Goal: Task Accomplishment & Management: Use online tool/utility

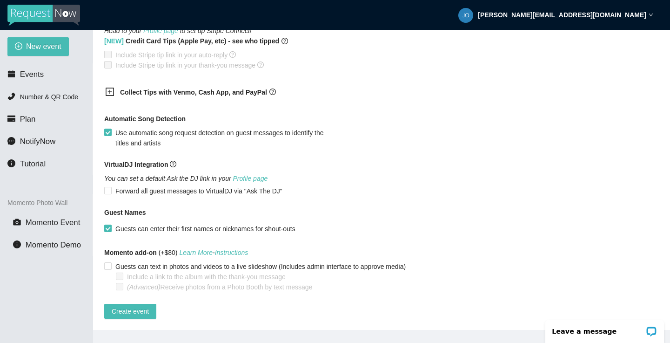
scroll to position [30, 0]
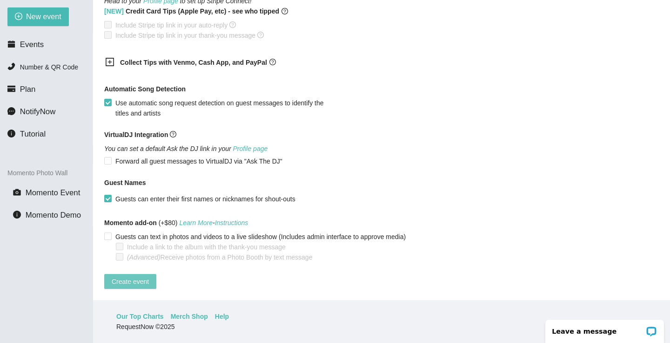
click at [135, 276] on span "Create event" at bounding box center [130, 281] width 37 height 10
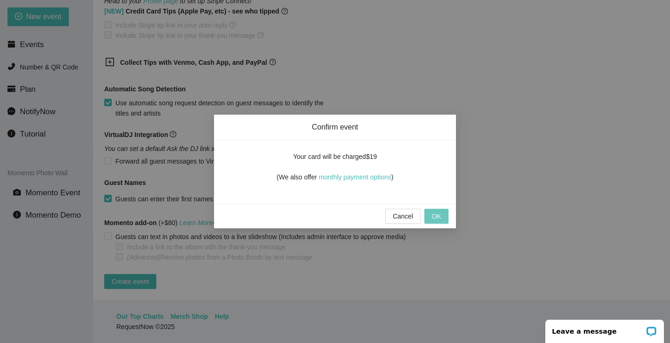
click at [438, 221] on span "OK" at bounding box center [436, 216] width 9 height 10
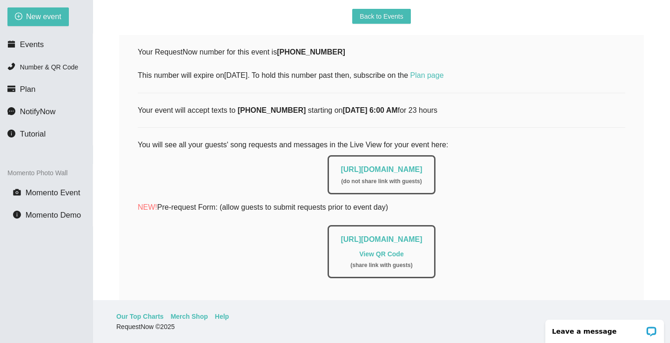
scroll to position [102, 0]
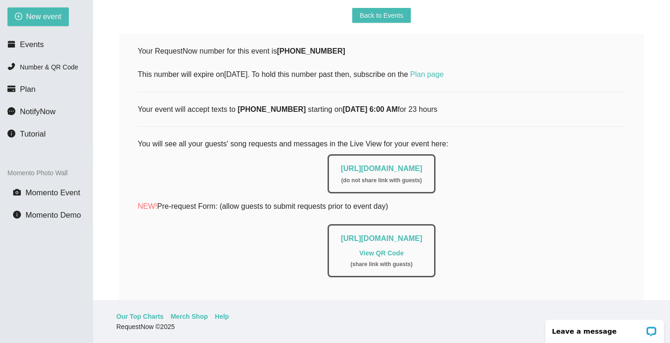
click at [399, 253] on link "View QR Code" at bounding box center [381, 252] width 44 height 7
drag, startPoint x: 344, startPoint y: 52, endPoint x: 306, endPoint y: 54, distance: 37.3
click at [306, 54] on div "Your RequestNow number for this event is [PHONE_NUMBER] This number will expire…" at bounding box center [382, 62] width 488 height 35
copy b "656-3767"
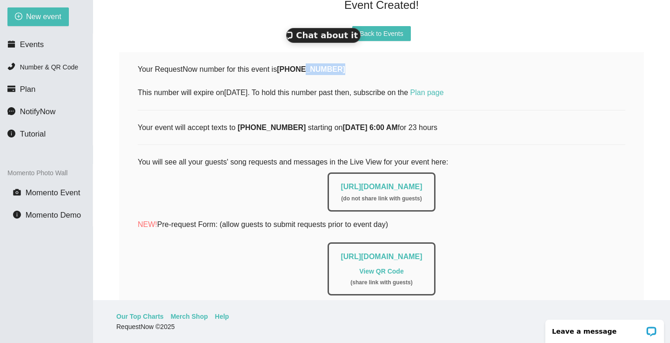
scroll to position [87, 0]
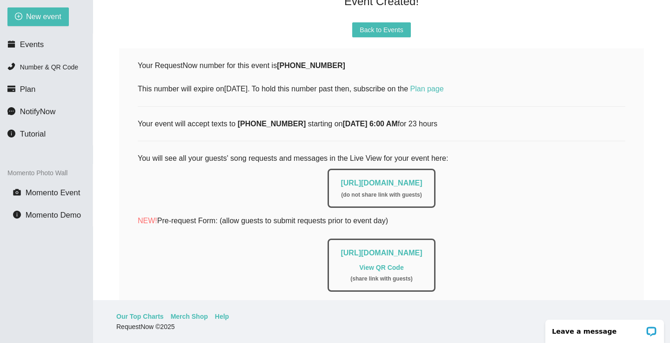
click at [148, 139] on div "Your RequestNow number for this event is [PHONE_NUMBER] Chat about it This numb…" at bounding box center [382, 199] width 488 height 278
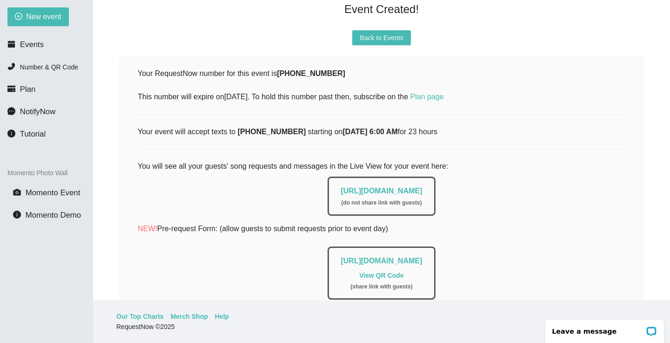
click at [137, 64] on div "Your RequestNow number for this event is [PHONE_NUMBER] Chat about it This numb…" at bounding box center [381, 206] width 525 height 301
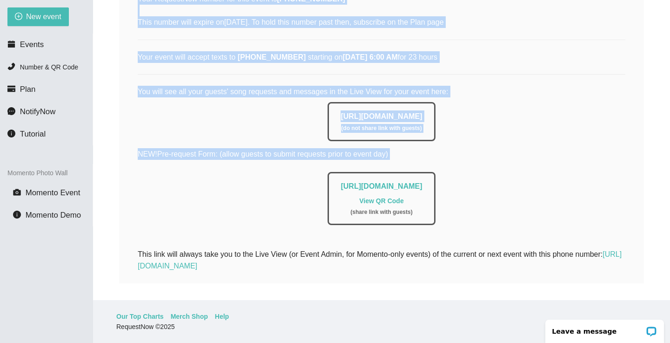
scroll to position [155, 0]
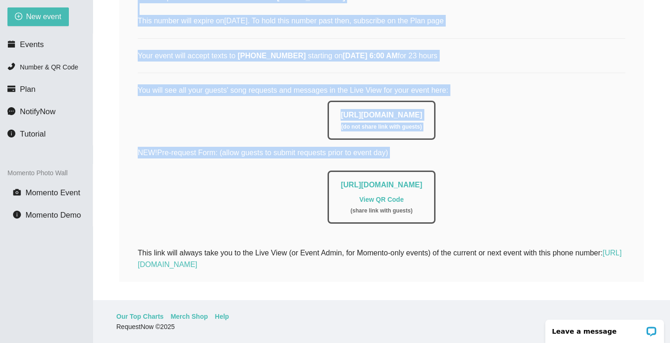
drag, startPoint x: 137, startPoint y: 69, endPoint x: 485, endPoint y: 258, distance: 395.9
click at [485, 258] on div "Your RequestNow number for this event is [PHONE_NUMBER] Chat about it This numb…" at bounding box center [382, 131] width 488 height 278
copy div "Your RequestNow number for this event is [PHONE_NUMBER] Chat about it This numb…"
click at [589, 109] on div "[URL][DOMAIN_NAME] ( do not share link with guests )" at bounding box center [382, 118] width 488 height 44
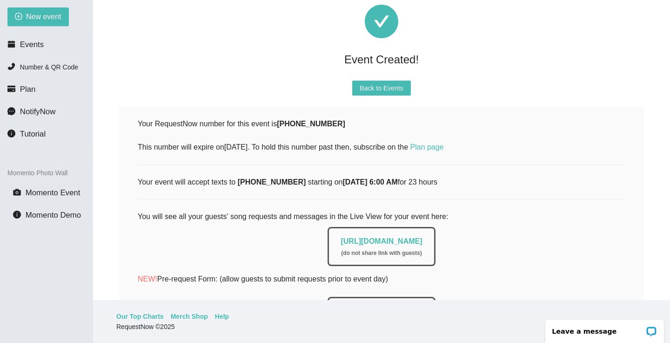
scroll to position [0, 0]
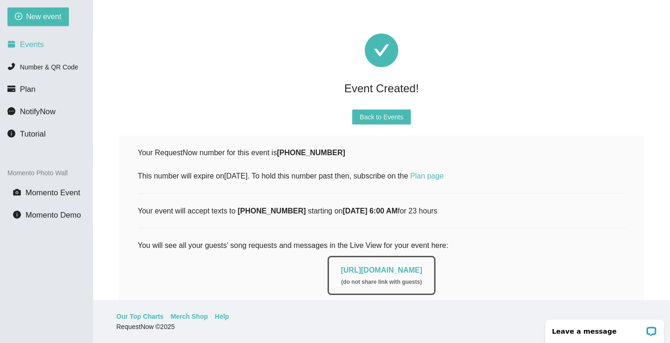
click at [42, 44] on span "Events" at bounding box center [32, 44] width 24 height 9
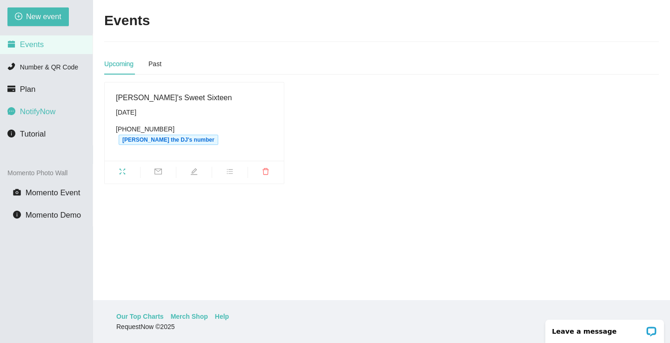
click at [55, 115] on span "NotifyNow" at bounding box center [37, 111] width 35 height 9
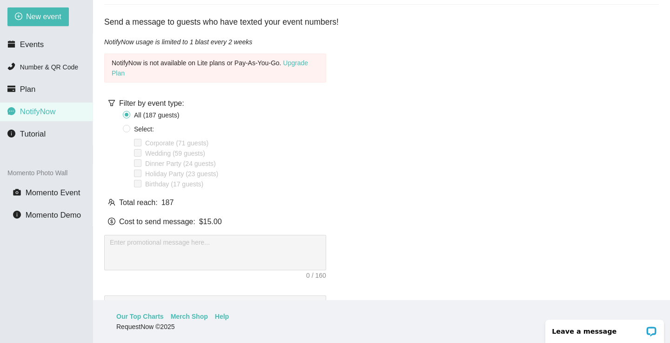
scroll to position [42, 0]
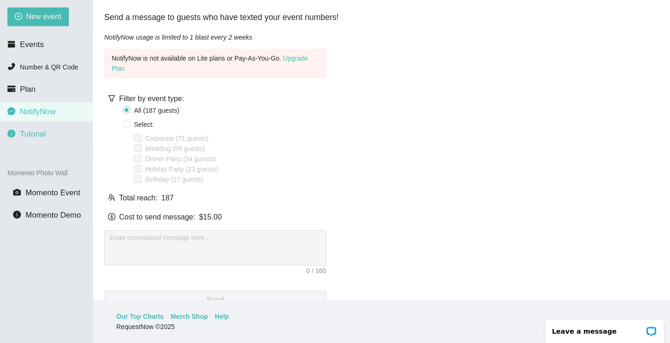
click at [49, 137] on li "Tutorial" at bounding box center [46, 134] width 93 height 19
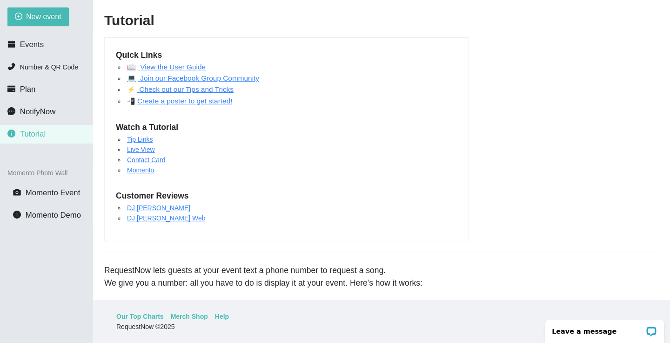
click at [230, 102] on link "Create a poster to get started!" at bounding box center [184, 101] width 95 height 8
